Goal: Information Seeking & Learning: Learn about a topic

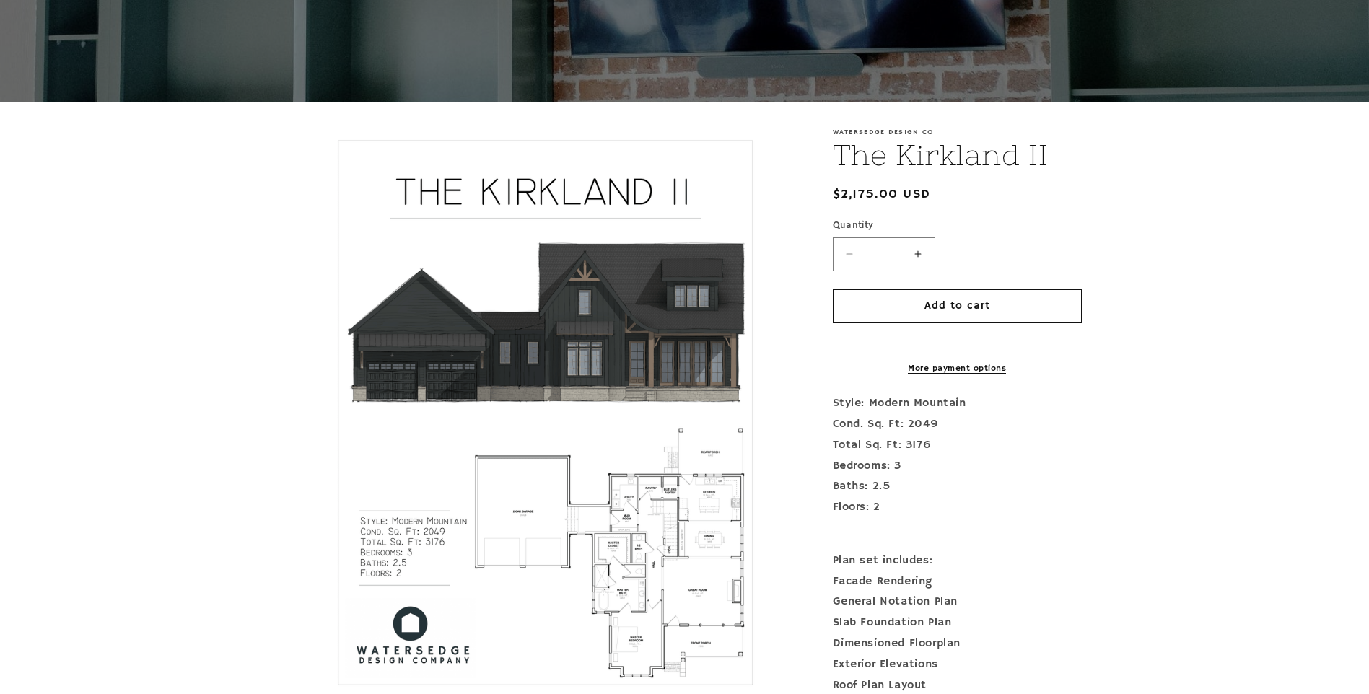
scroll to position [216, 0]
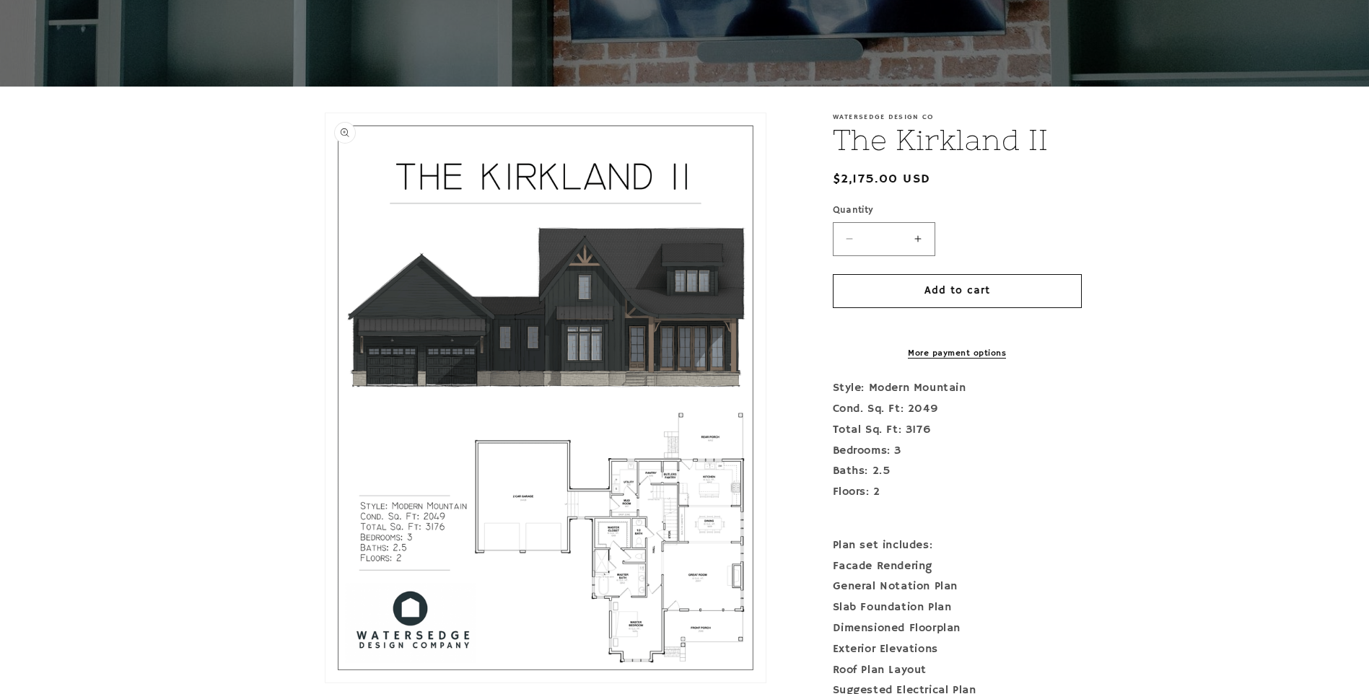
click at [325, 683] on button "Open media 1 in modal" at bounding box center [325, 683] width 0 height 0
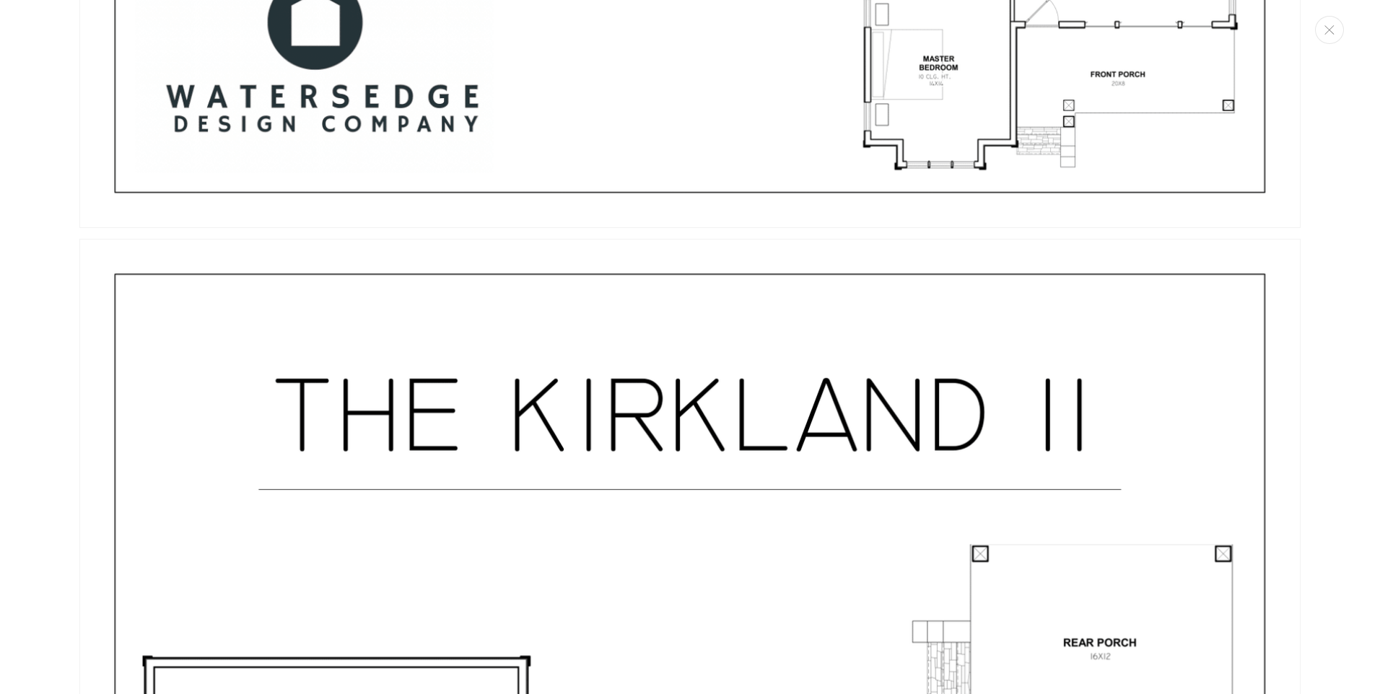
scroll to position [2717, 0]
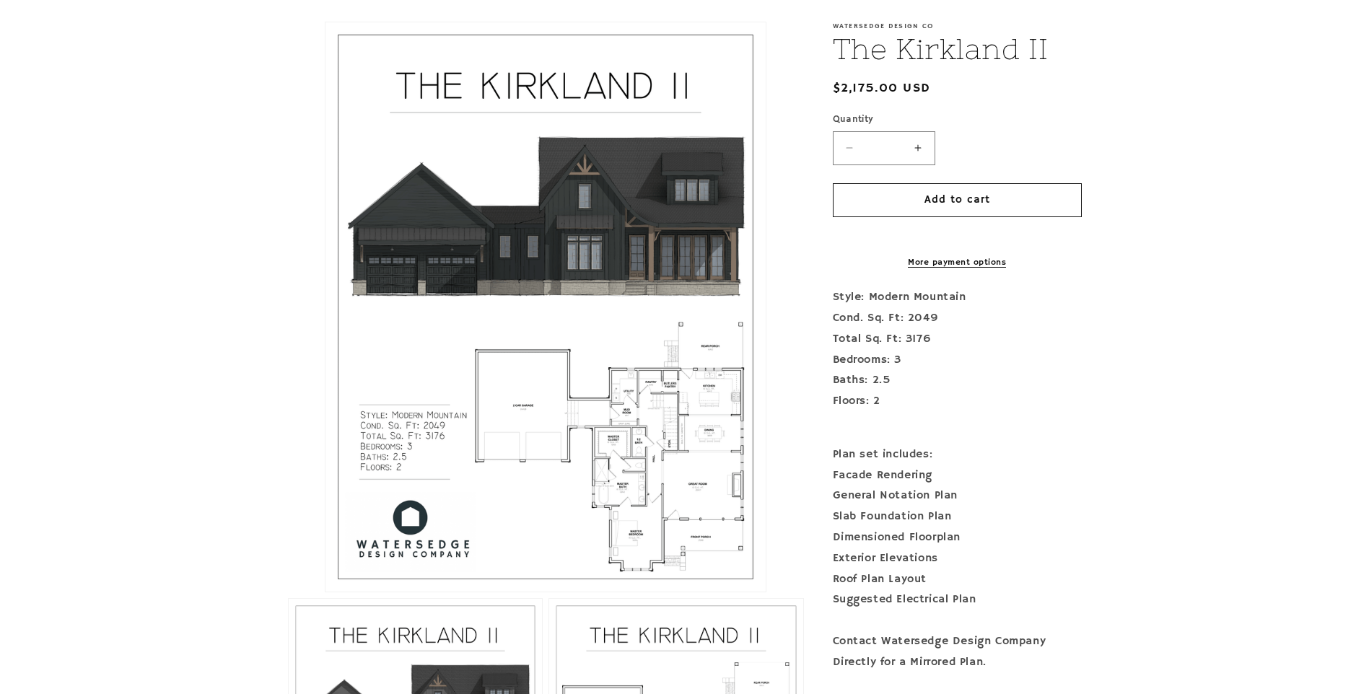
scroll to position [375, 0]
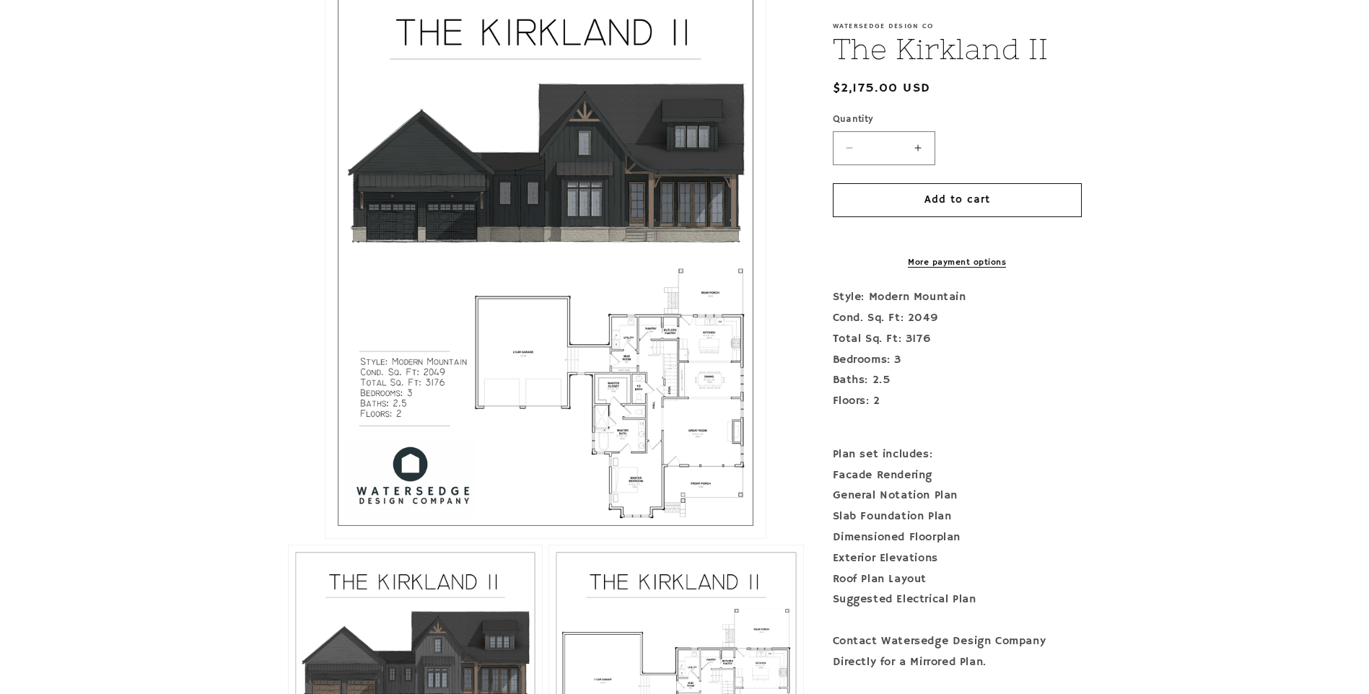
click at [325, 538] on button "Open media 1 in modal" at bounding box center [325, 538] width 0 height 0
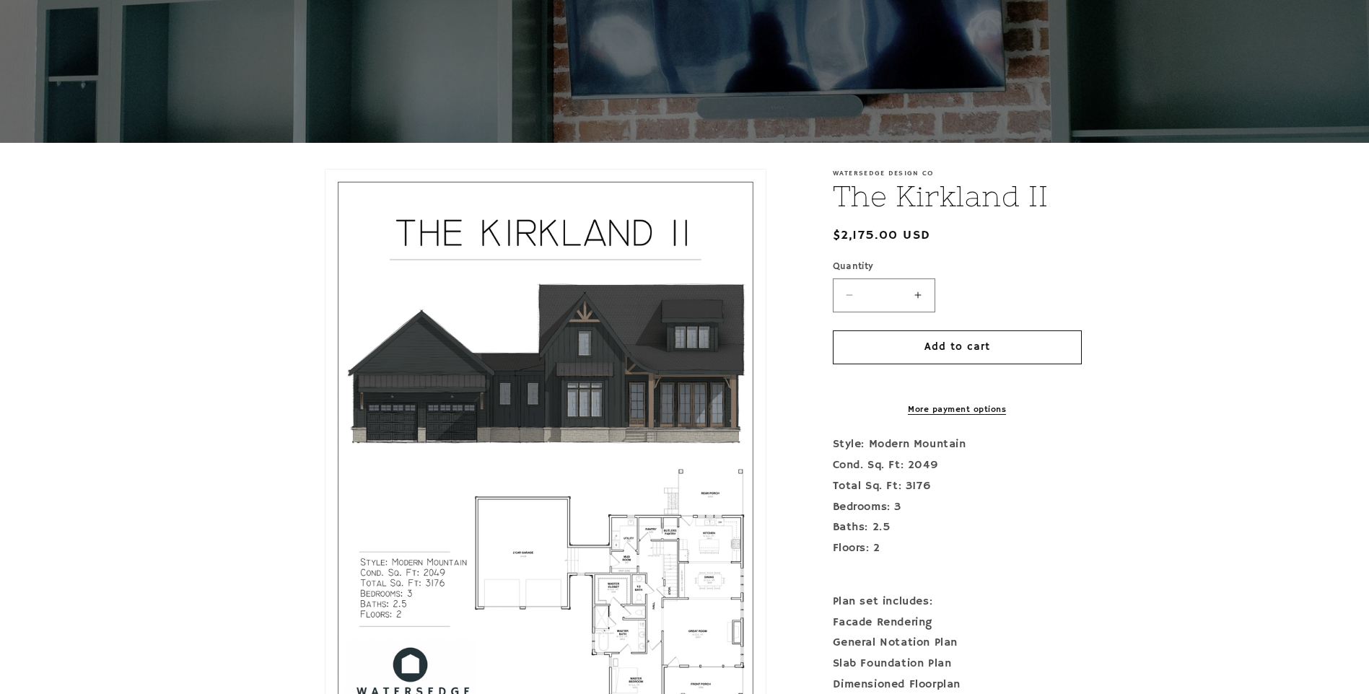
scroll to position [0, 0]
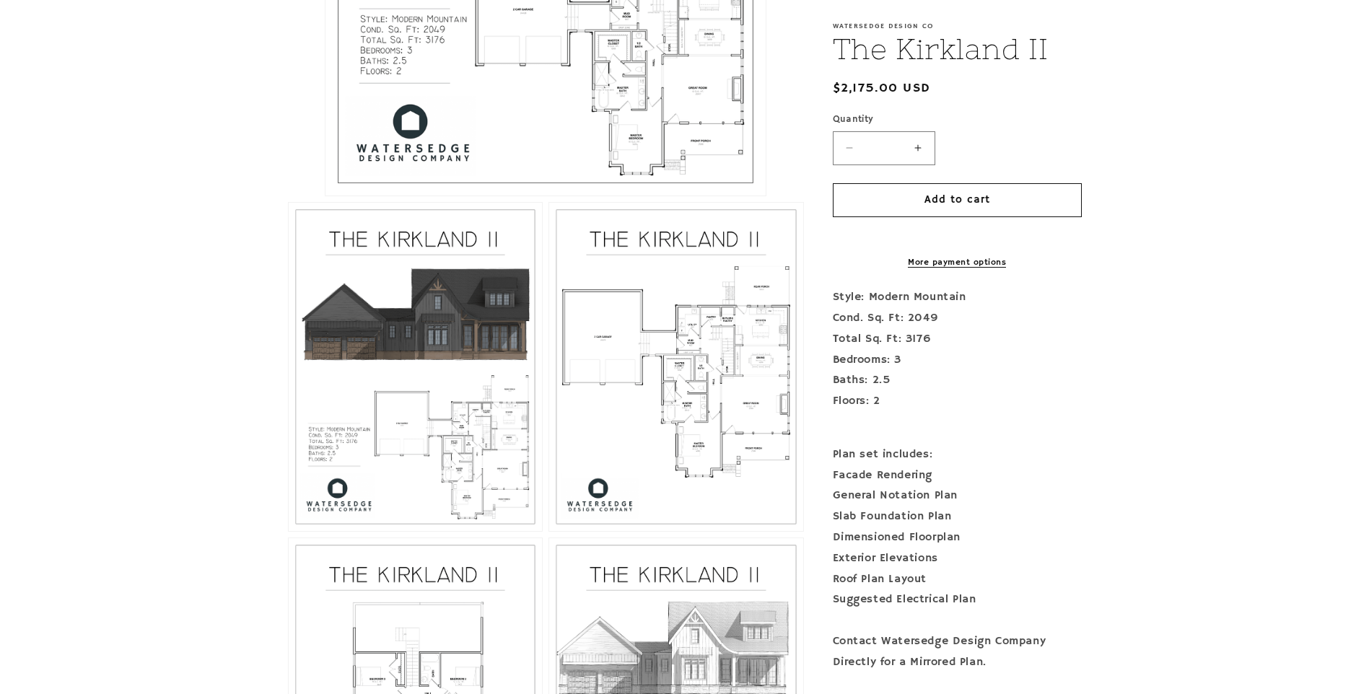
scroll to position [722, 0]
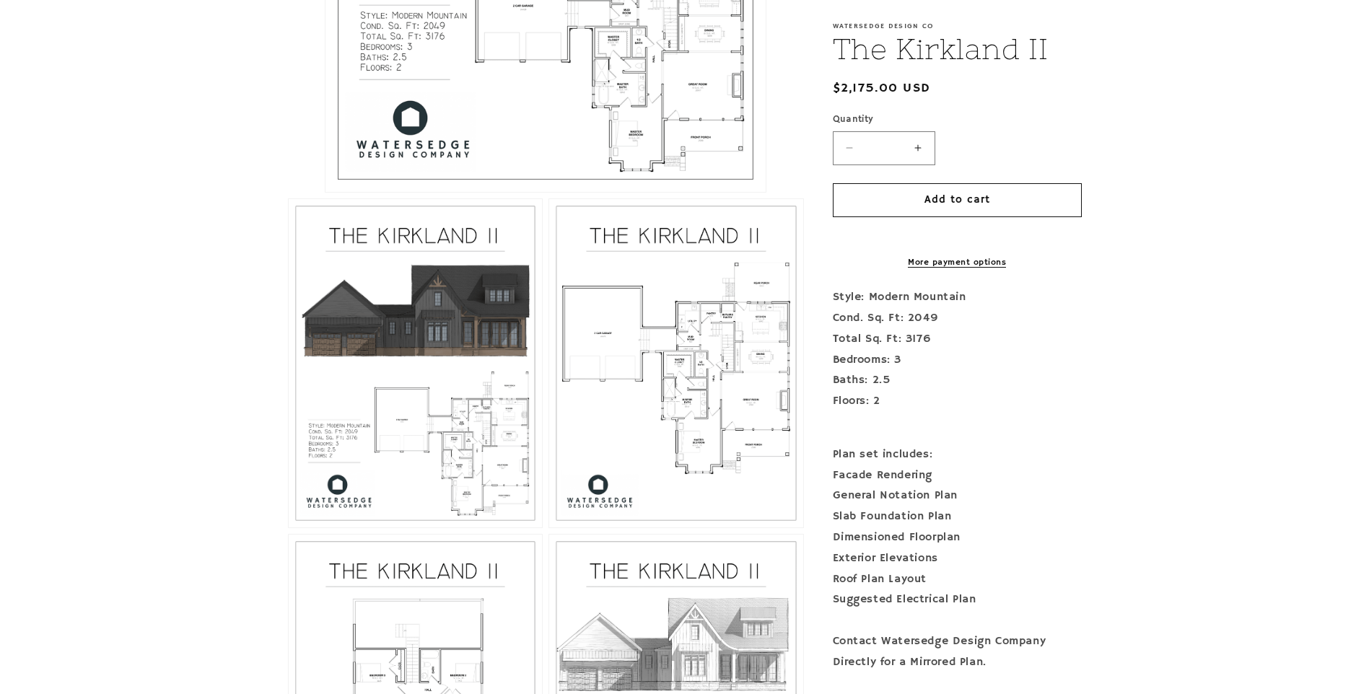
click at [325, 192] on button "Open media 1 in modal" at bounding box center [325, 192] width 0 height 0
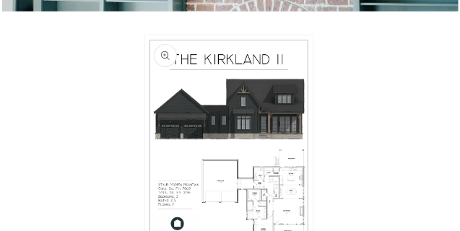
scroll to position [254, 0]
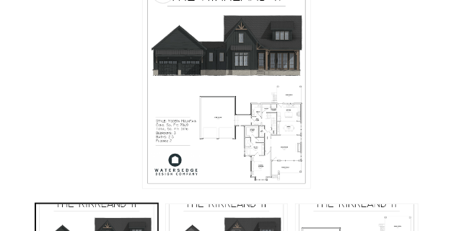
click at [143, 188] on button "Open media 1 in modal" at bounding box center [143, 188] width 0 height 0
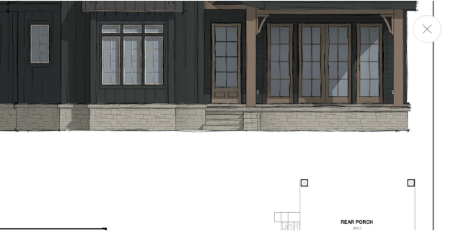
scroll to position [361, 335]
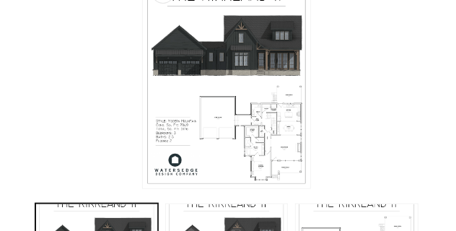
click at [143, 188] on button "Open media 1 in modal" at bounding box center [143, 188] width 0 height 0
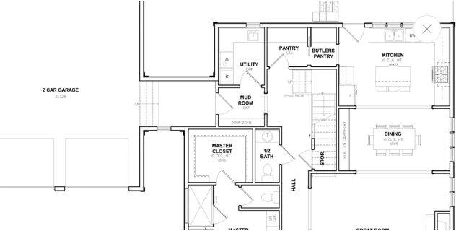
scroll to position [601, 237]
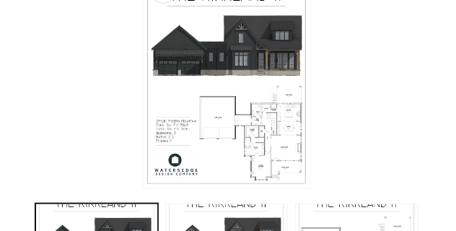
click at [143, 188] on button "Open media 1 in modal" at bounding box center [143, 188] width 0 height 0
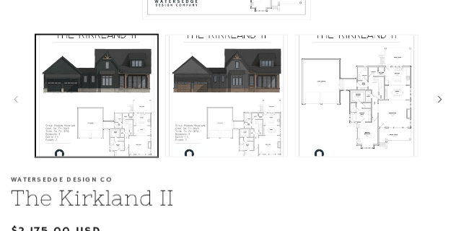
scroll to position [423, 0]
click at [447, 105] on button "Slide right" at bounding box center [440, 100] width 32 height 32
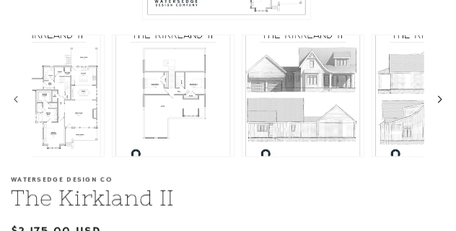
scroll to position [0, 387]
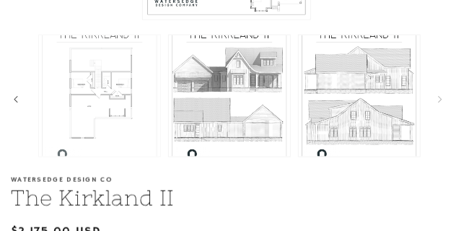
click at [97, 89] on button "Load image 4 in gallery view" at bounding box center [99, 96] width 123 height 123
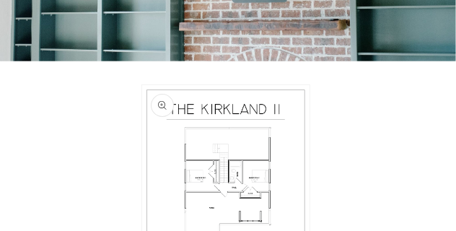
scroll to position [264, 0]
